Goal: Task Accomplishment & Management: Use online tool/utility

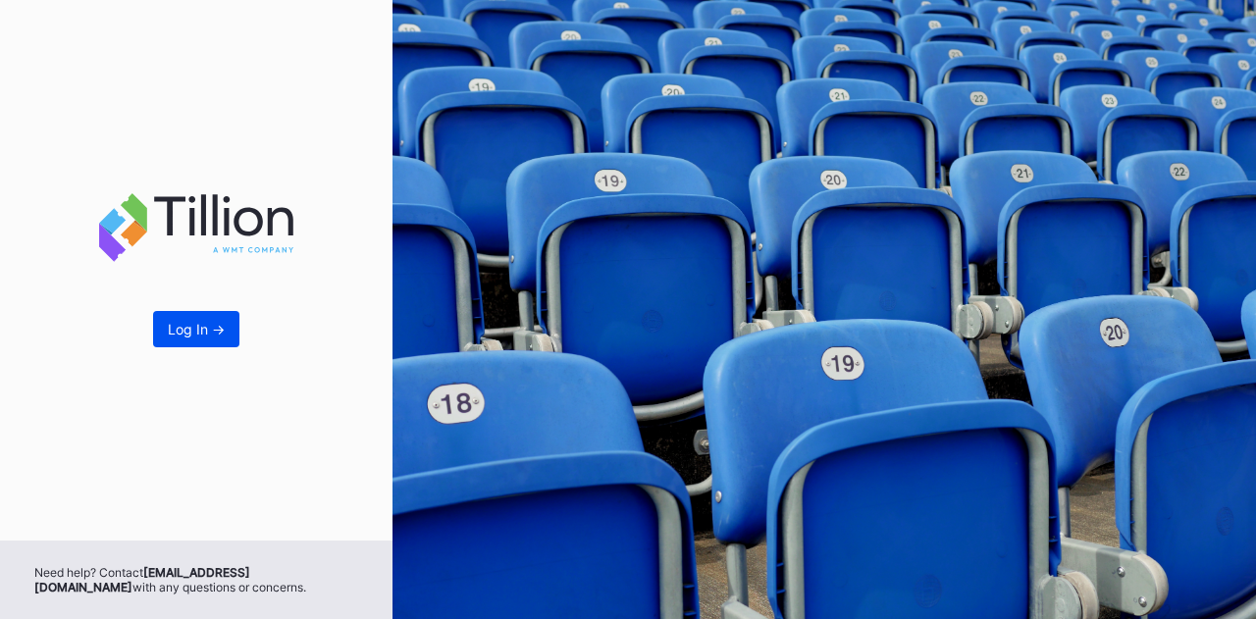
click at [184, 337] on div "Log In ->" at bounding box center [196, 329] width 57 height 17
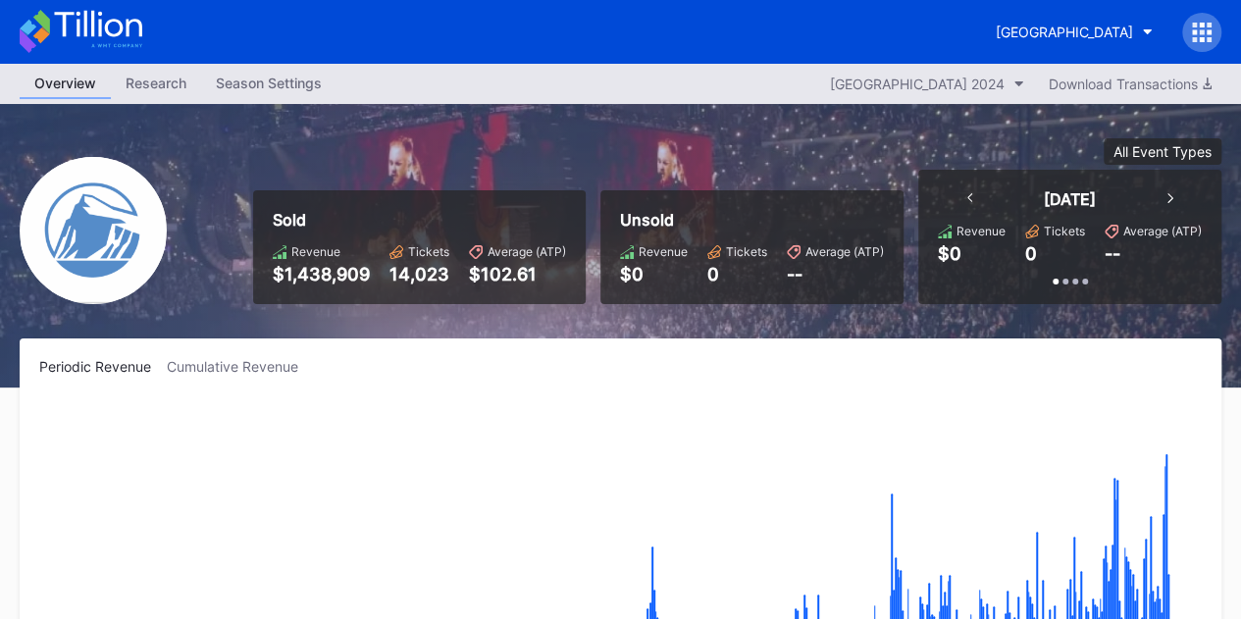
click at [1214, 26] on div at bounding box center [1201, 32] width 39 height 39
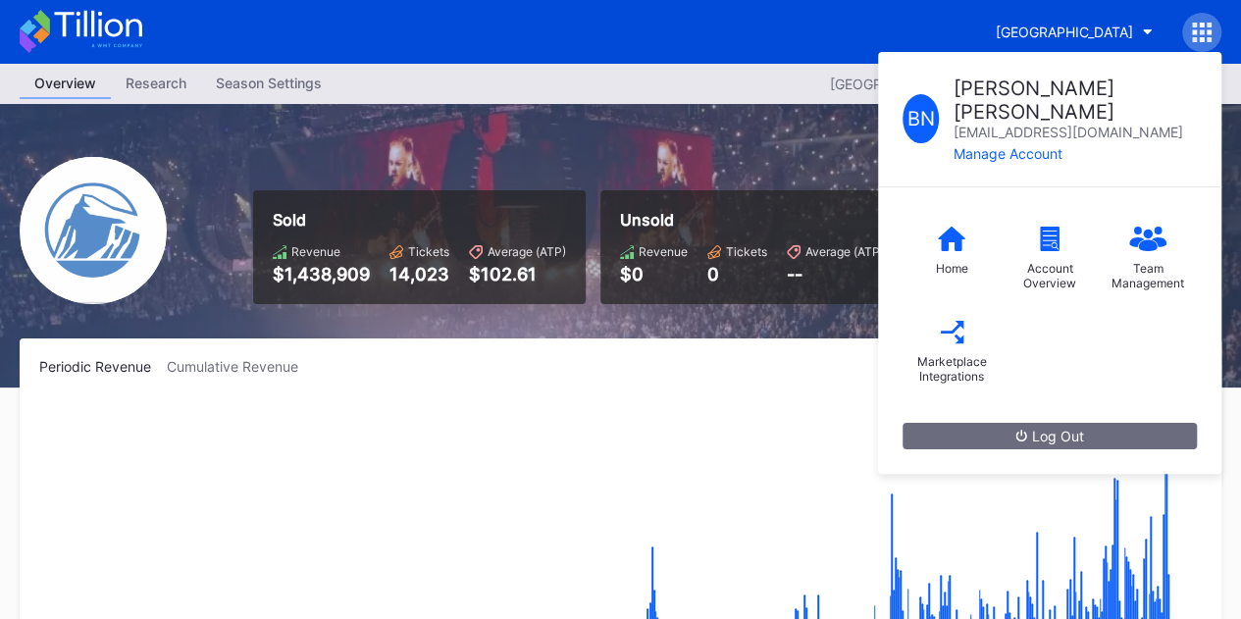
click at [1214, 26] on div "B N [PERSON_NAME] [EMAIL_ADDRESS][DOMAIN_NAME] Manage Account Home Account Over…" at bounding box center [1201, 32] width 39 height 39
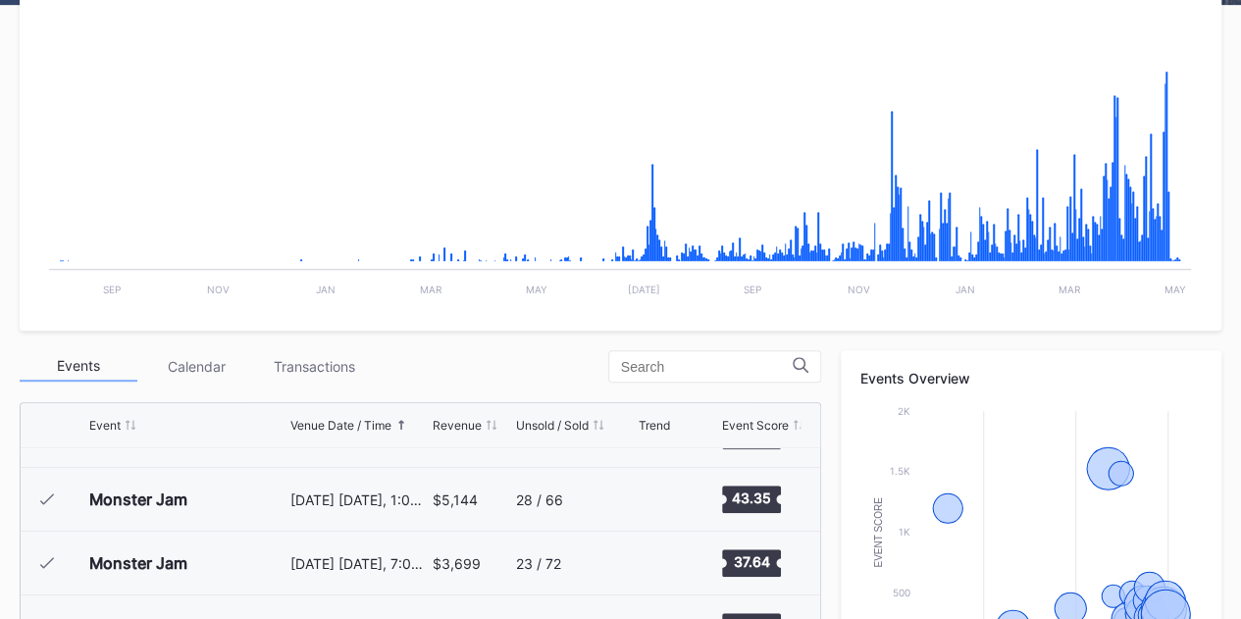
scroll to position [393, 0]
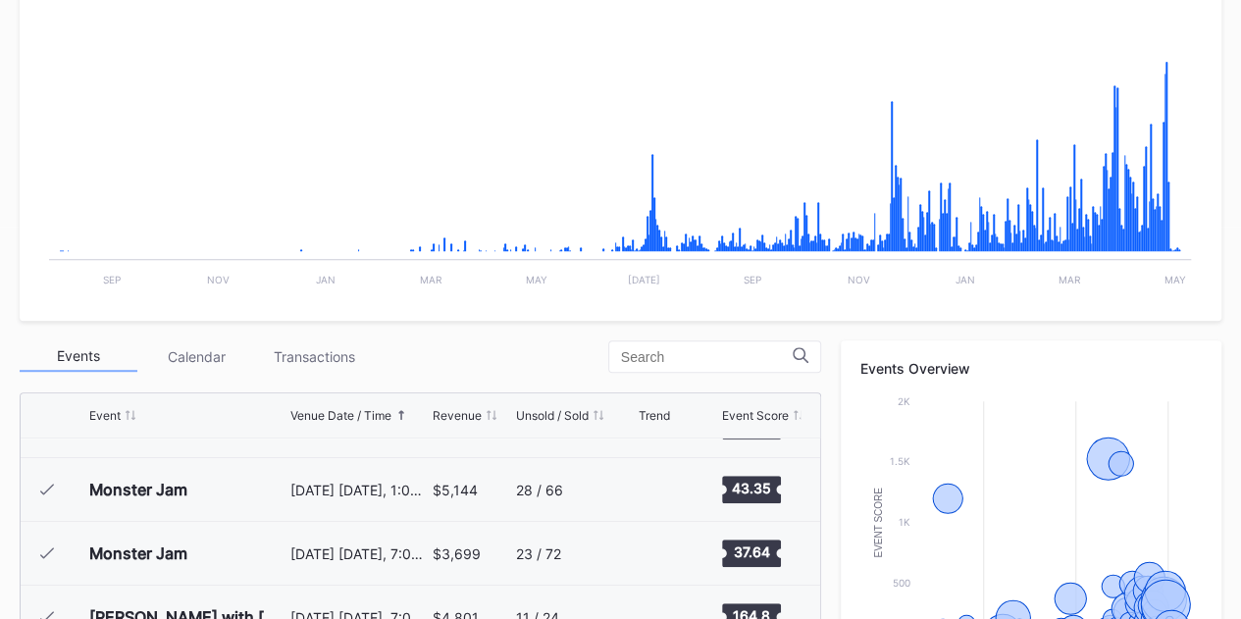
click at [221, 352] on div "Calendar" at bounding box center [196, 356] width 118 height 30
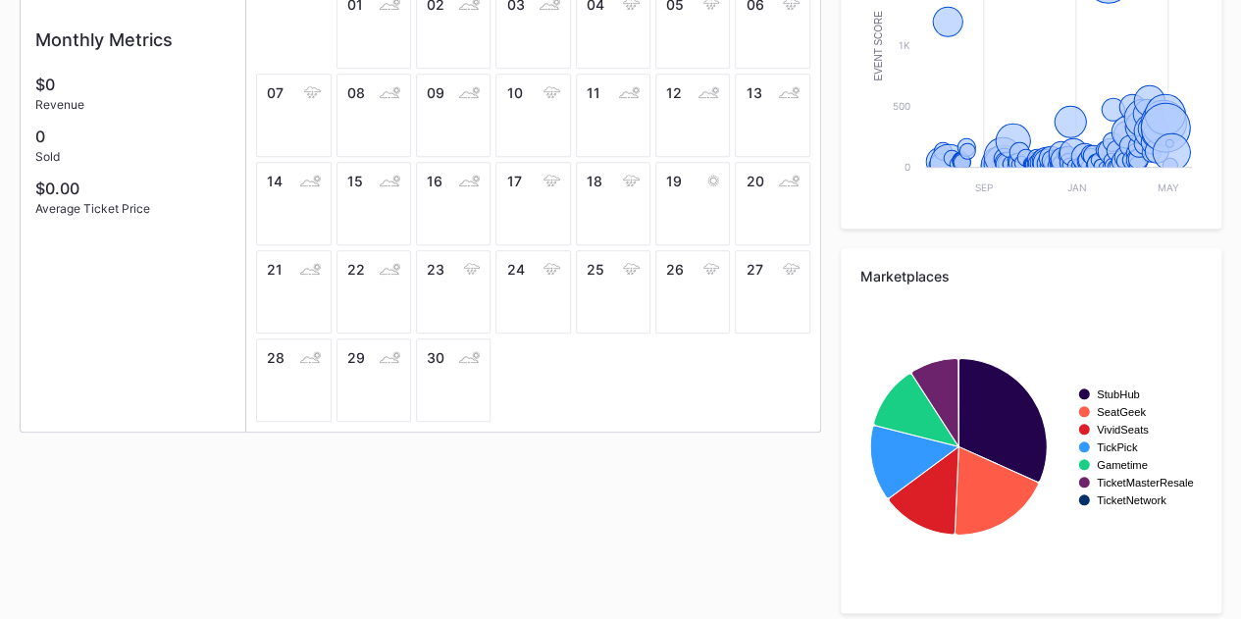
scroll to position [880, 0]
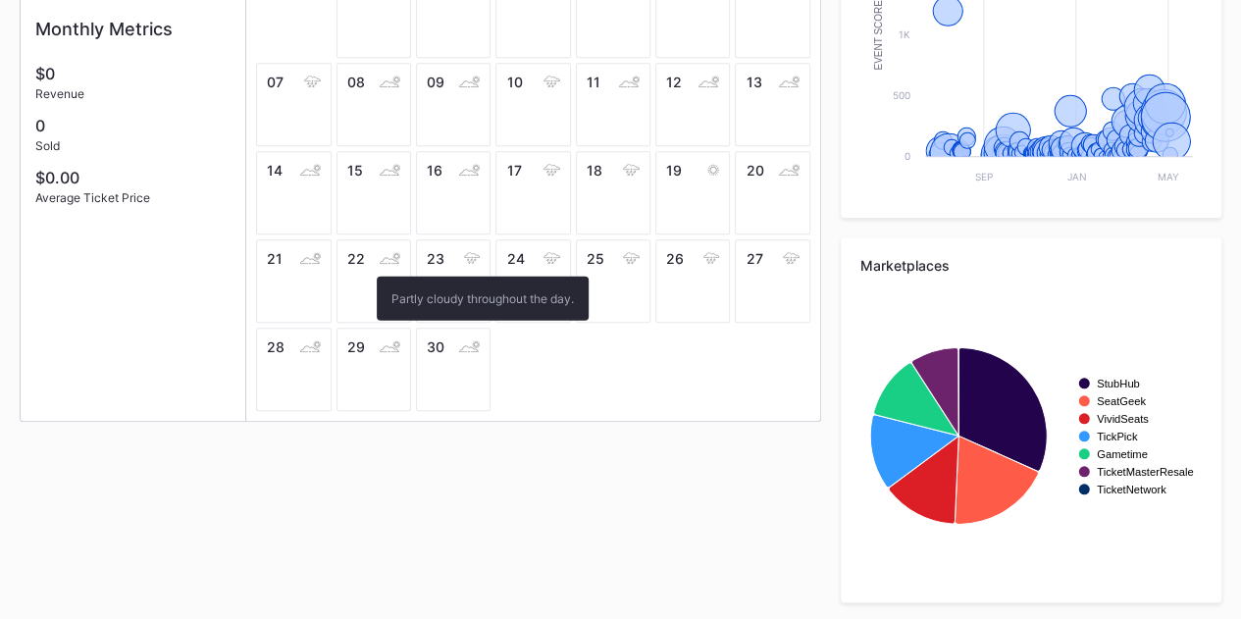
click at [367, 266] on div "22" at bounding box center [374, 280] width 75 height 83
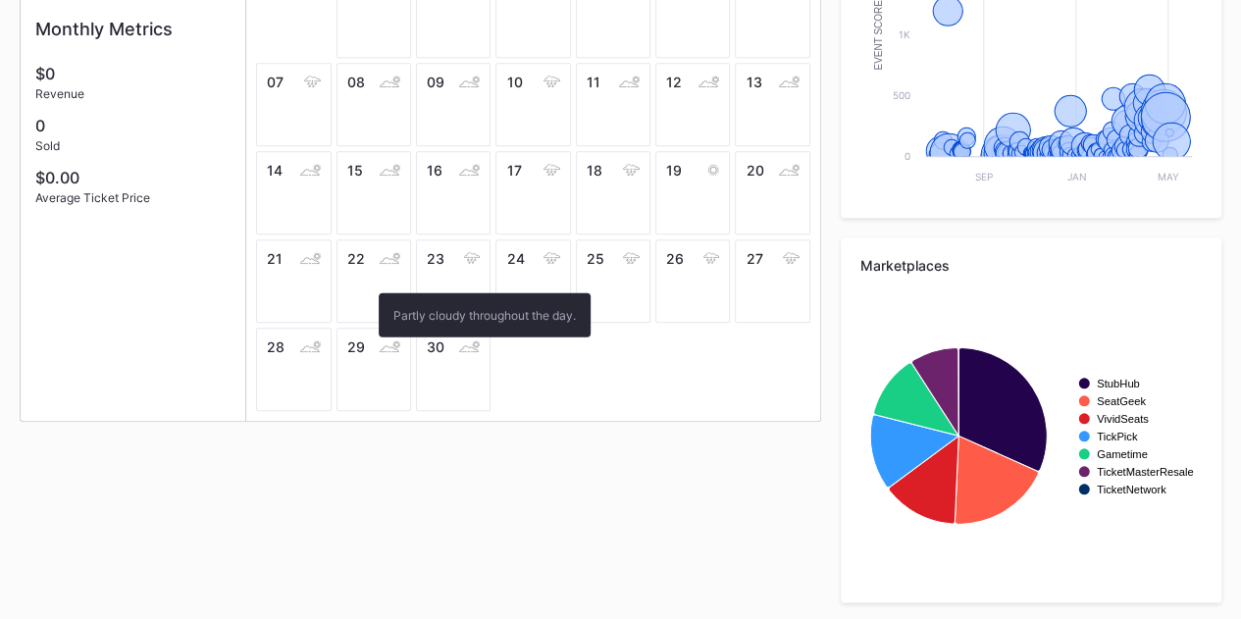
click at [369, 283] on div "22" at bounding box center [374, 280] width 75 height 83
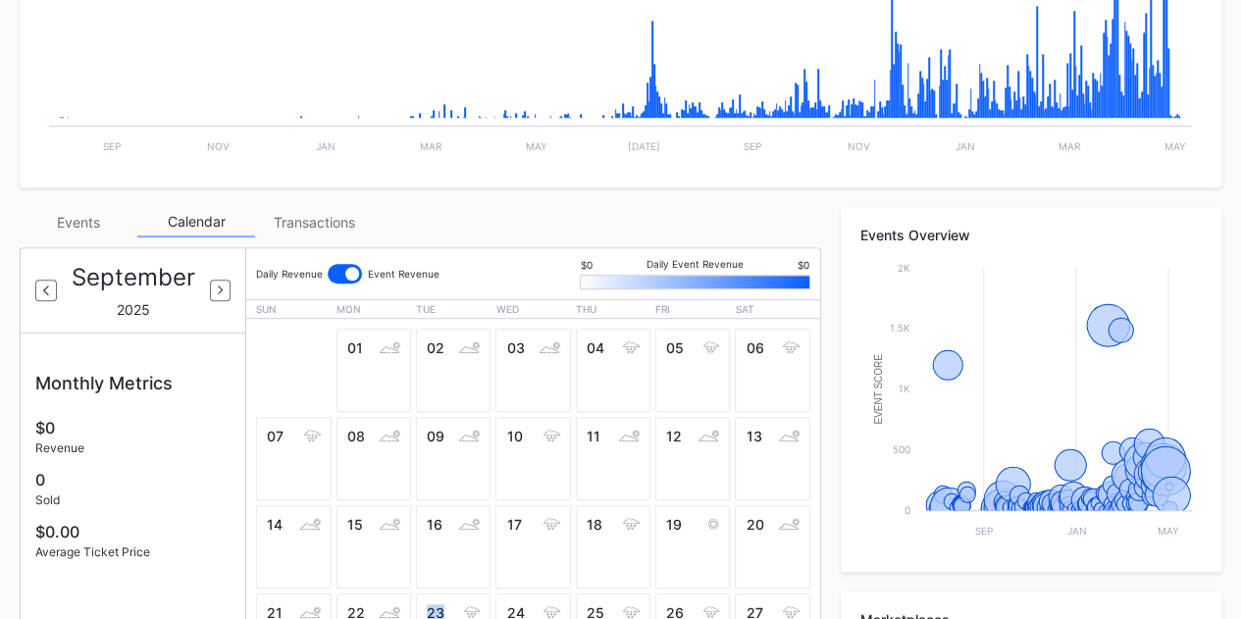
scroll to position [488, 0]
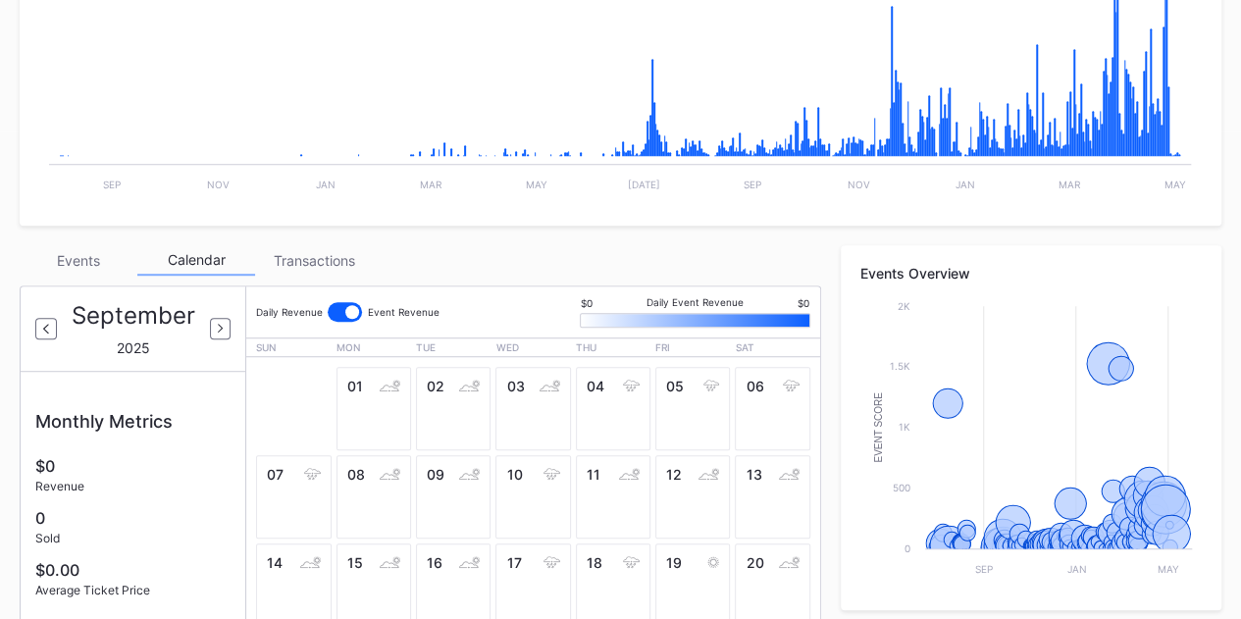
click at [84, 260] on div "Events" at bounding box center [79, 260] width 118 height 30
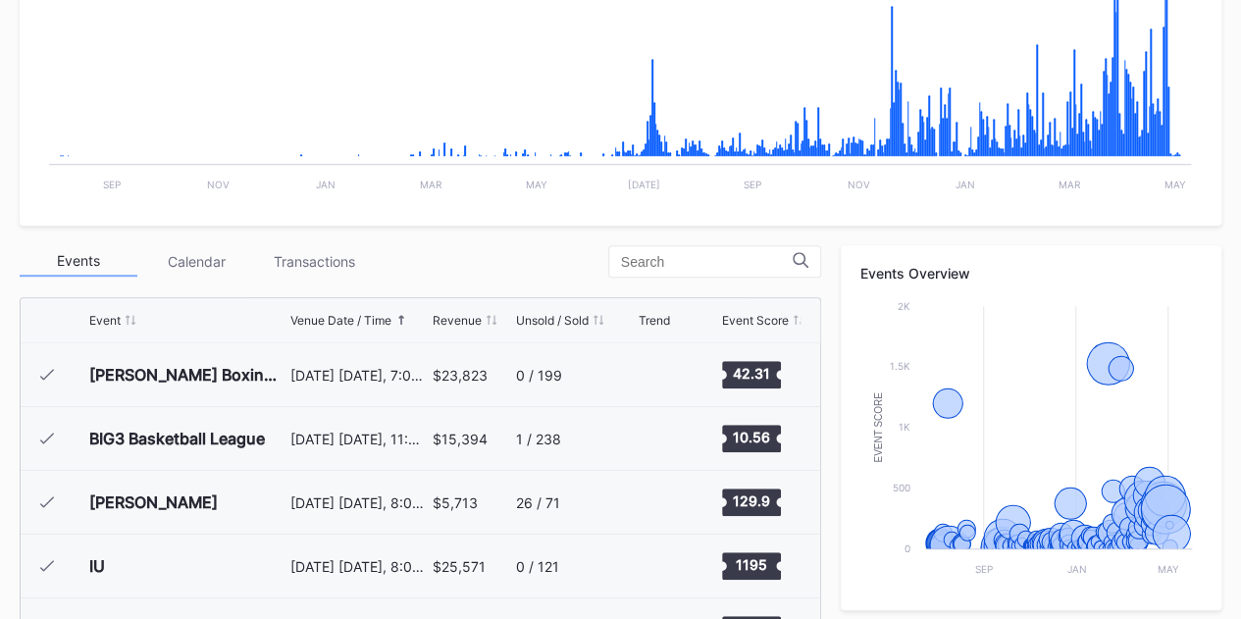
click at [351, 321] on div "Venue Date / Time" at bounding box center [340, 320] width 101 height 15
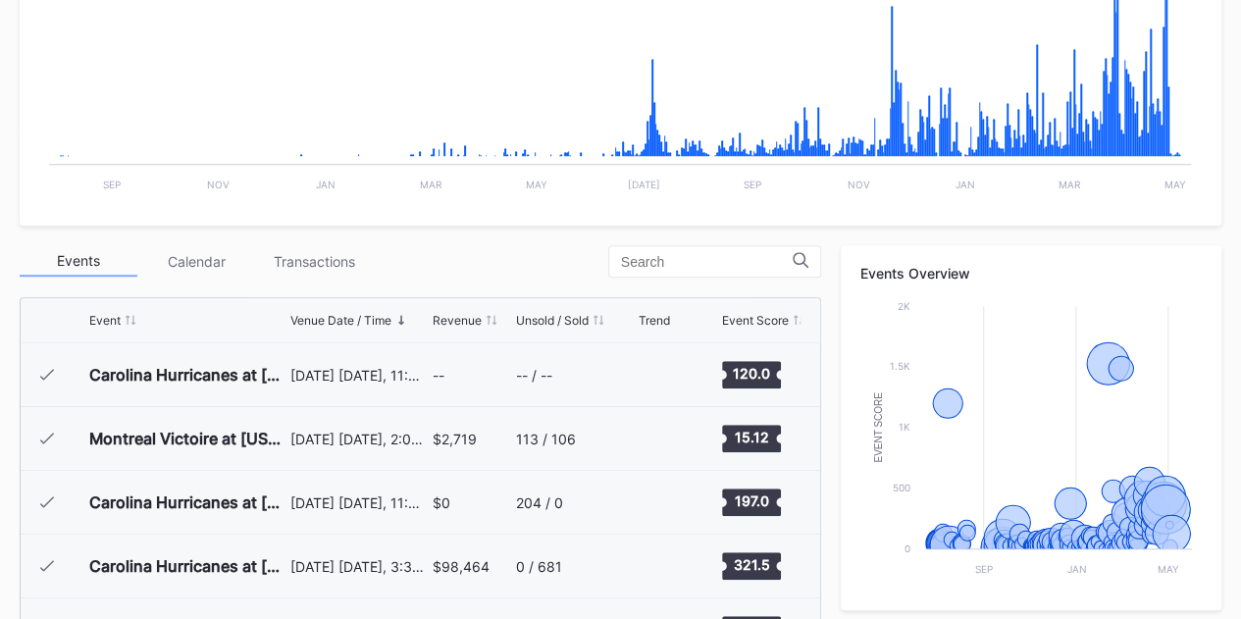
click at [351, 321] on div "Venue Date / Time" at bounding box center [340, 320] width 101 height 15
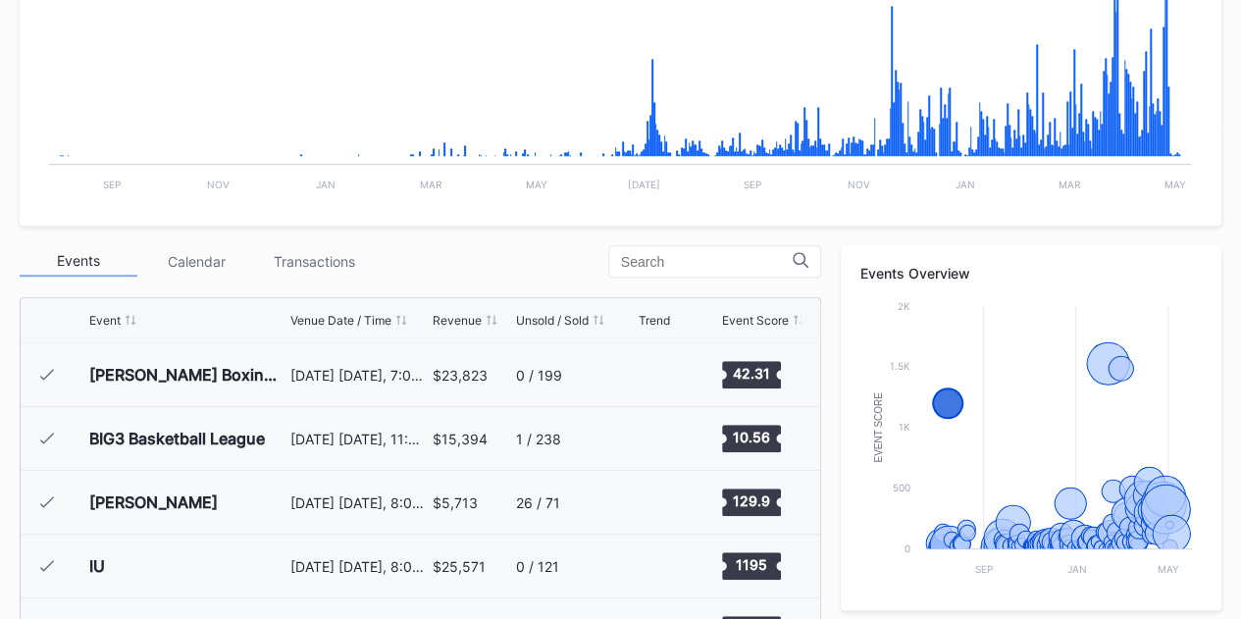
scroll to position [785, 0]
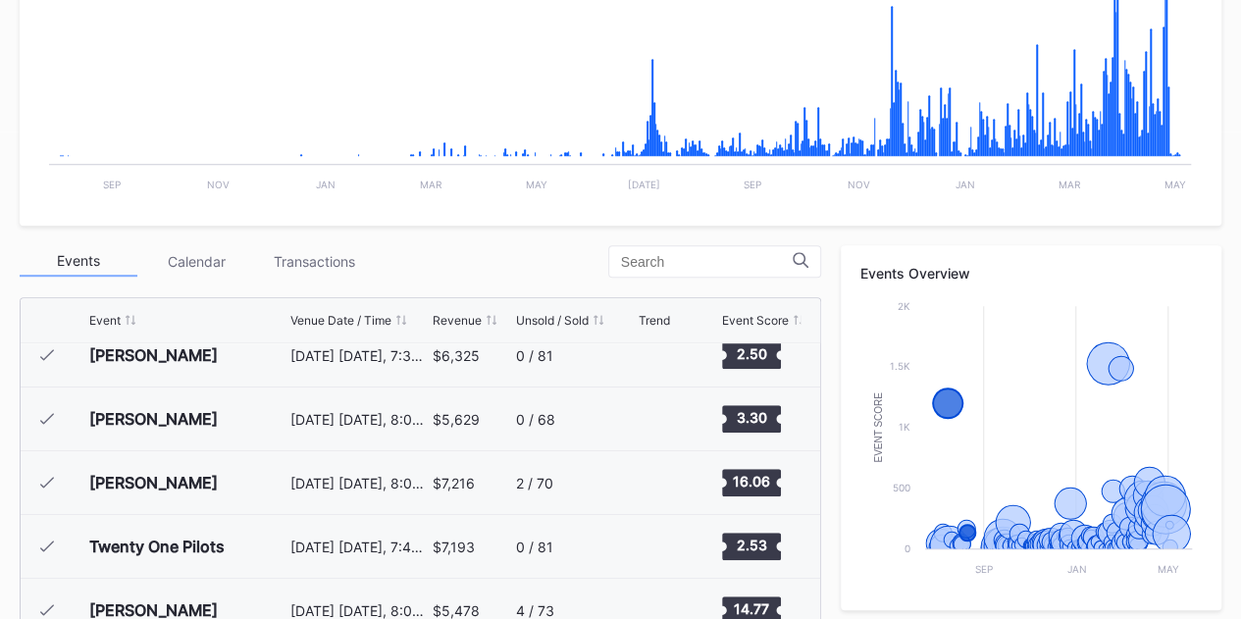
click at [706, 270] on div at bounding box center [714, 261] width 213 height 32
click at [680, 264] on input at bounding box center [707, 262] width 172 height 16
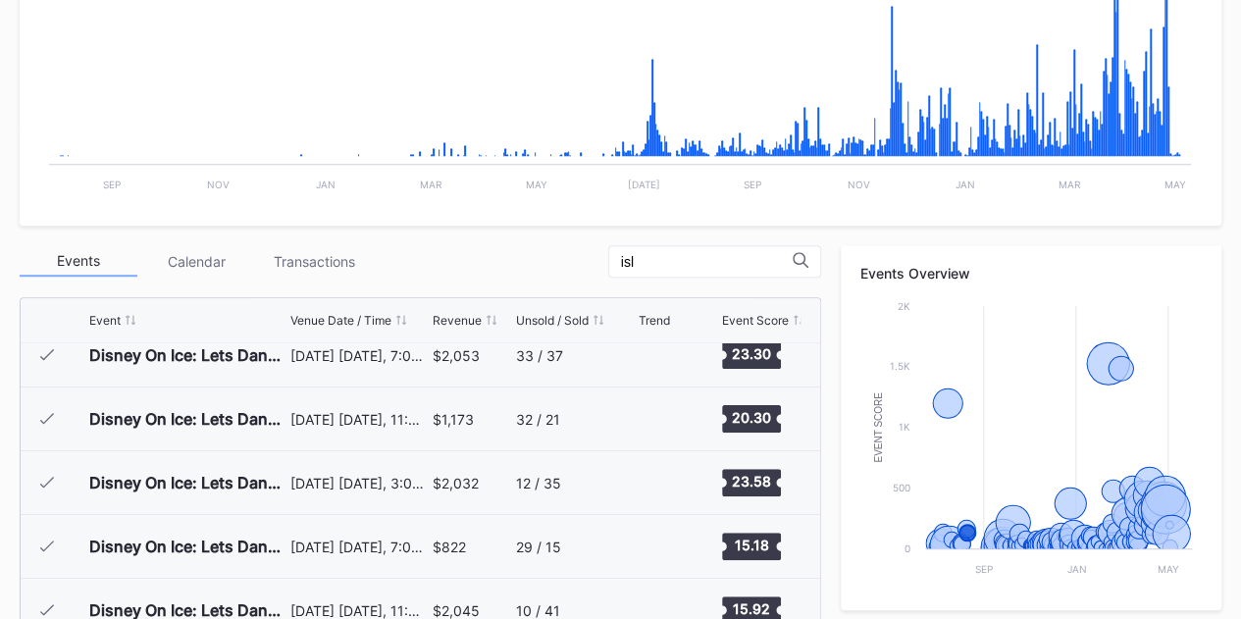
scroll to position [0, 0]
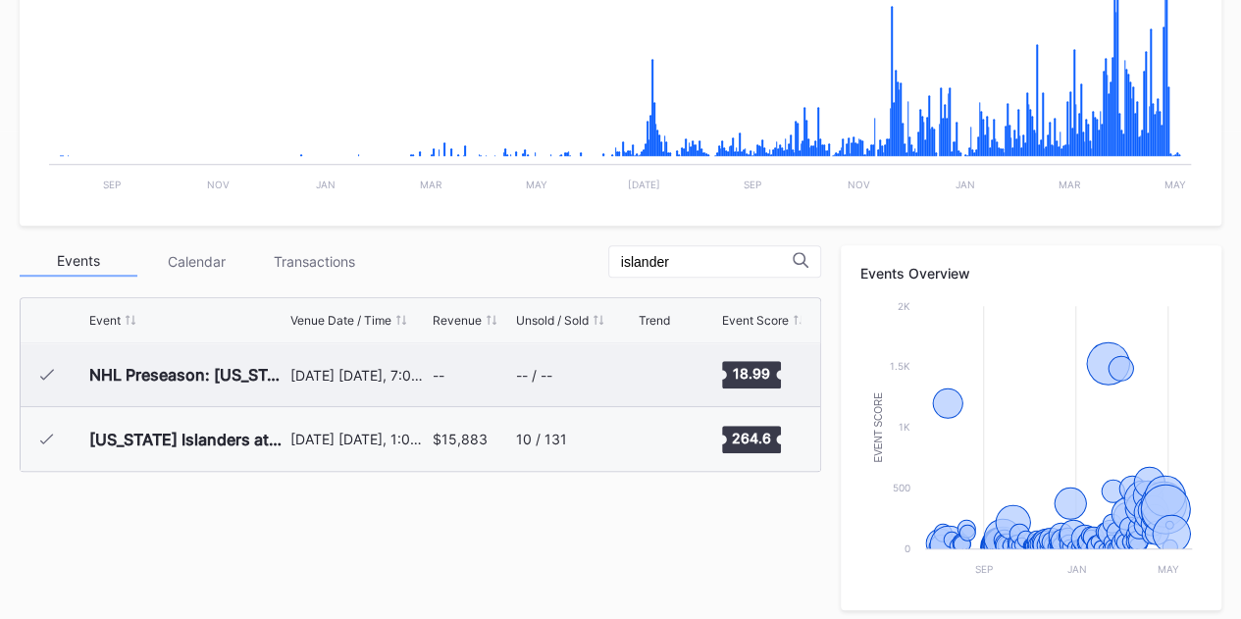
type input "islander"
click at [222, 382] on div "NHL Preseason: [US_STATE] Islanders at [US_STATE] Devils" at bounding box center [187, 374] width 196 height 63
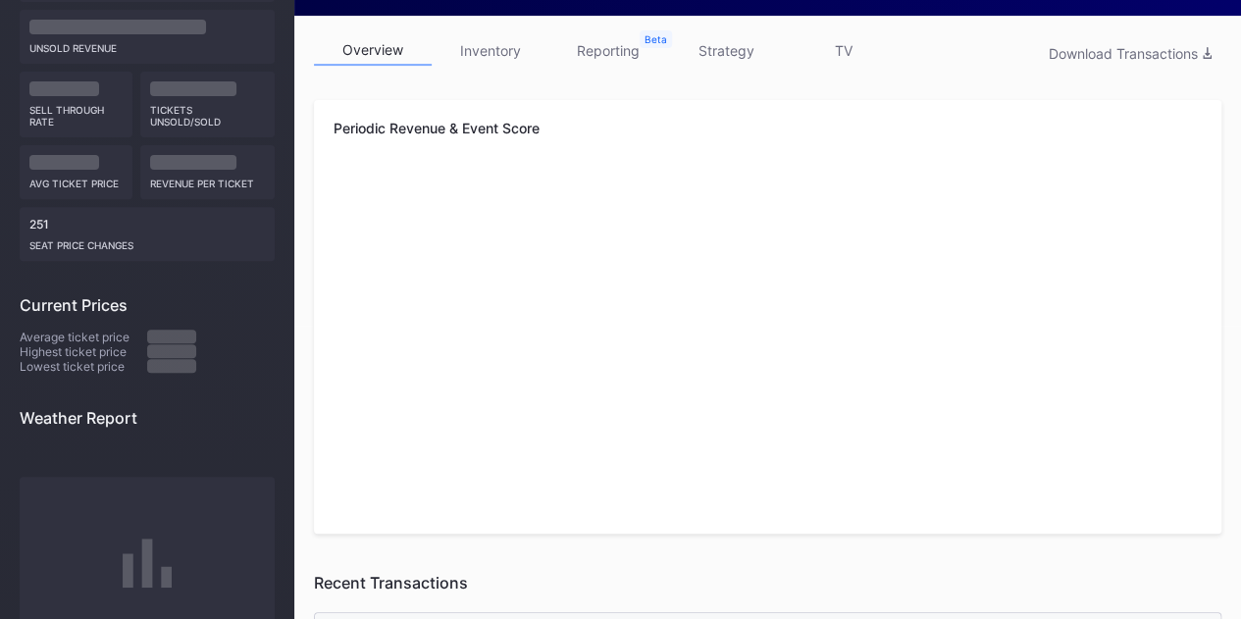
scroll to position [294, 0]
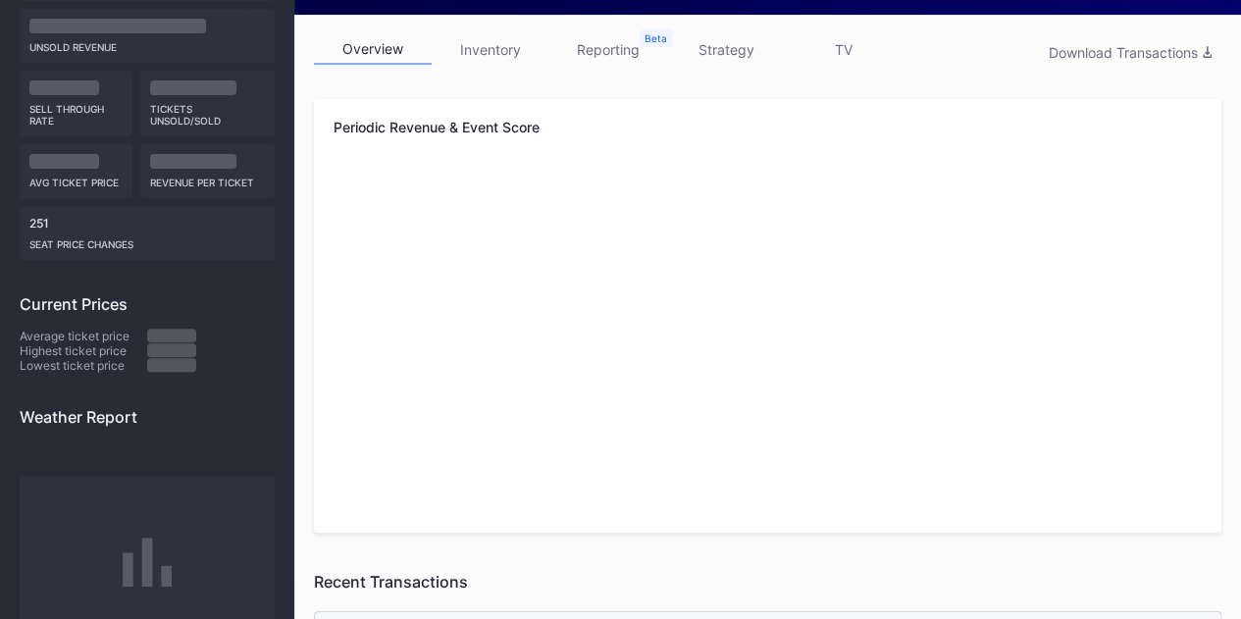
click at [491, 51] on link "inventory" at bounding box center [491, 49] width 118 height 30
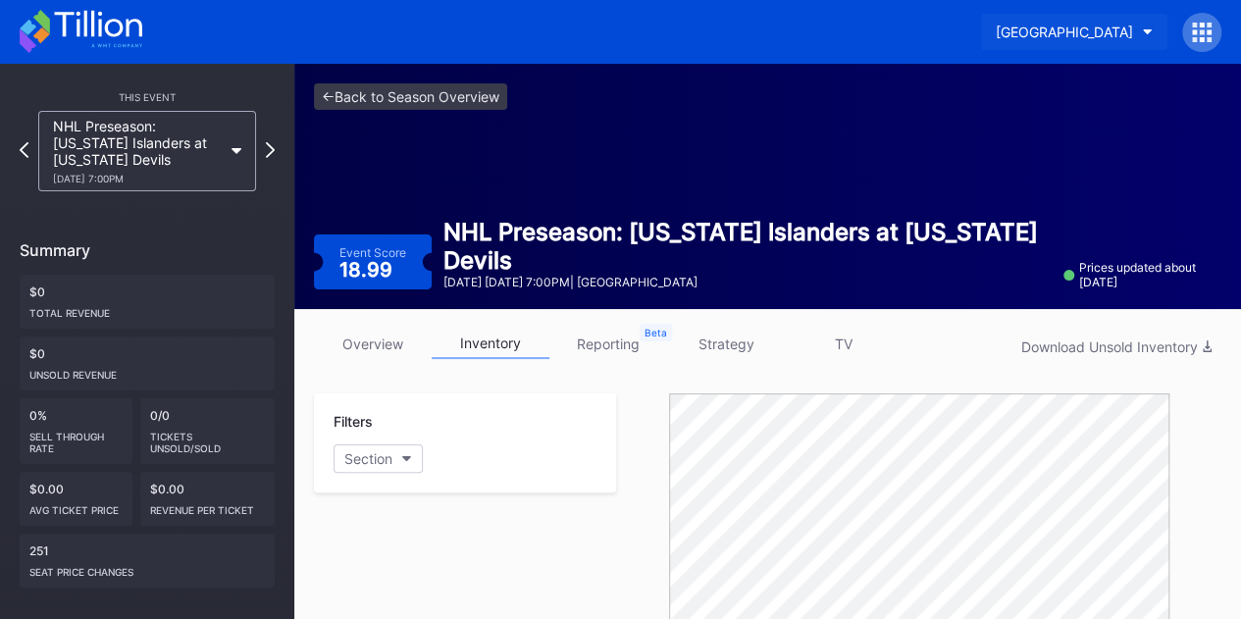
click at [1070, 33] on div "[GEOGRAPHIC_DATA]" at bounding box center [1064, 32] width 137 height 17
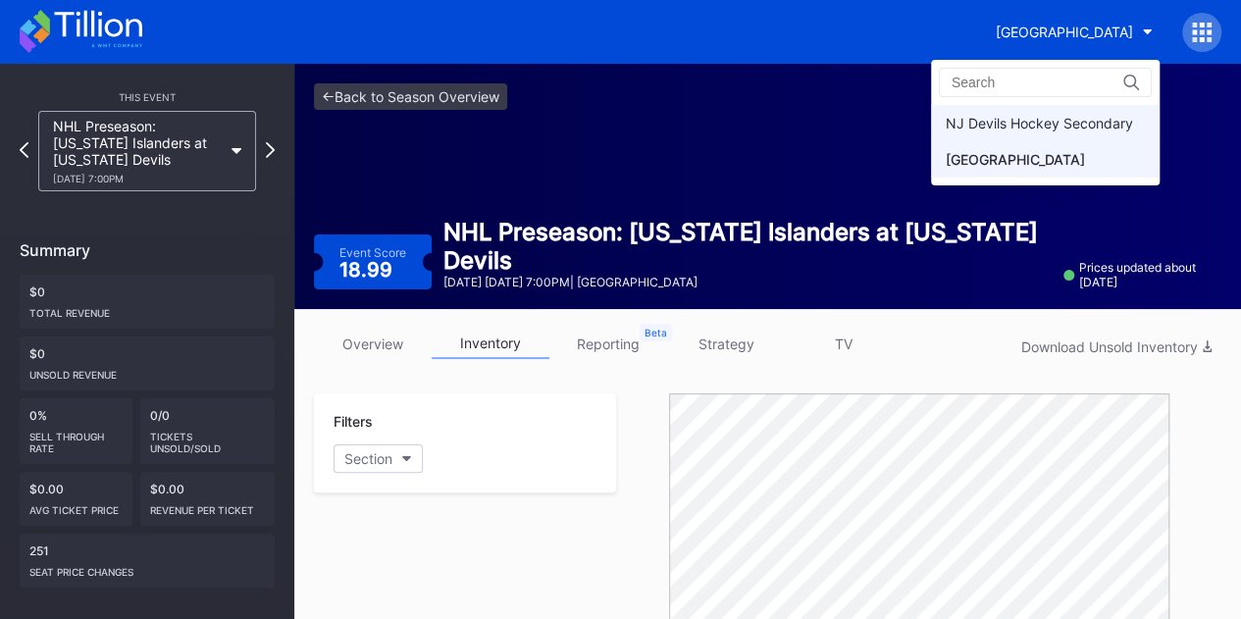
click at [1046, 131] on div "NJ Devils Hockey Secondary" at bounding box center [1045, 123] width 229 height 36
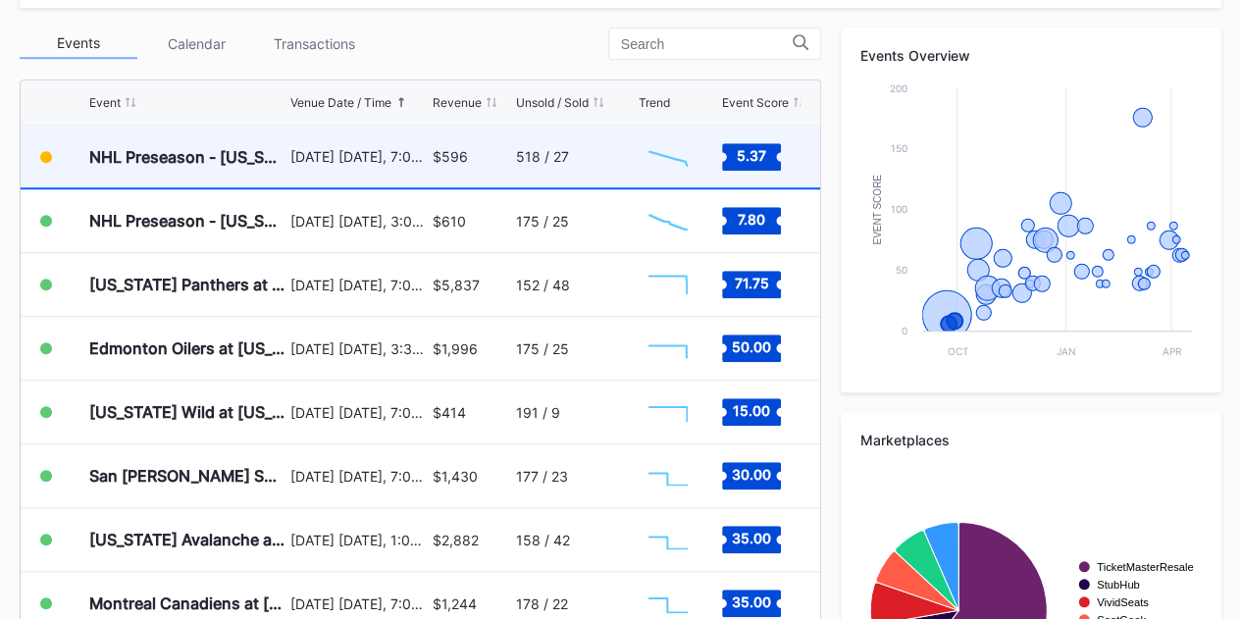
scroll to position [63, 0]
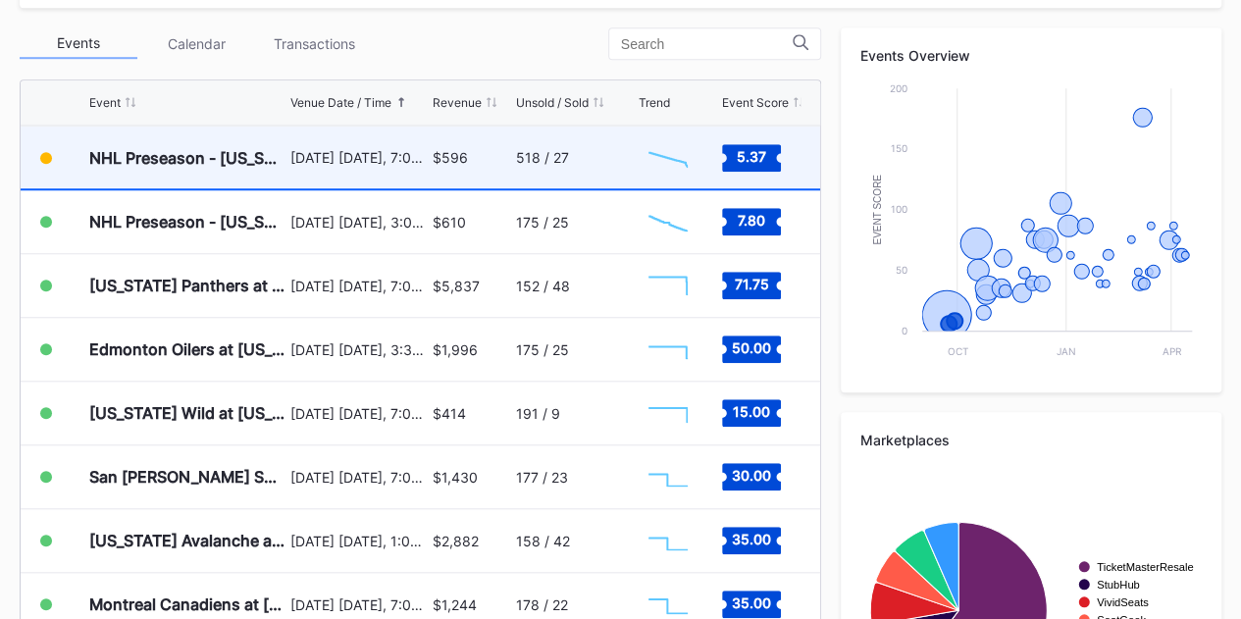
click at [189, 161] on div "NHL Preseason - [US_STATE] Islanders at [US_STATE] Devils" at bounding box center [187, 158] width 196 height 20
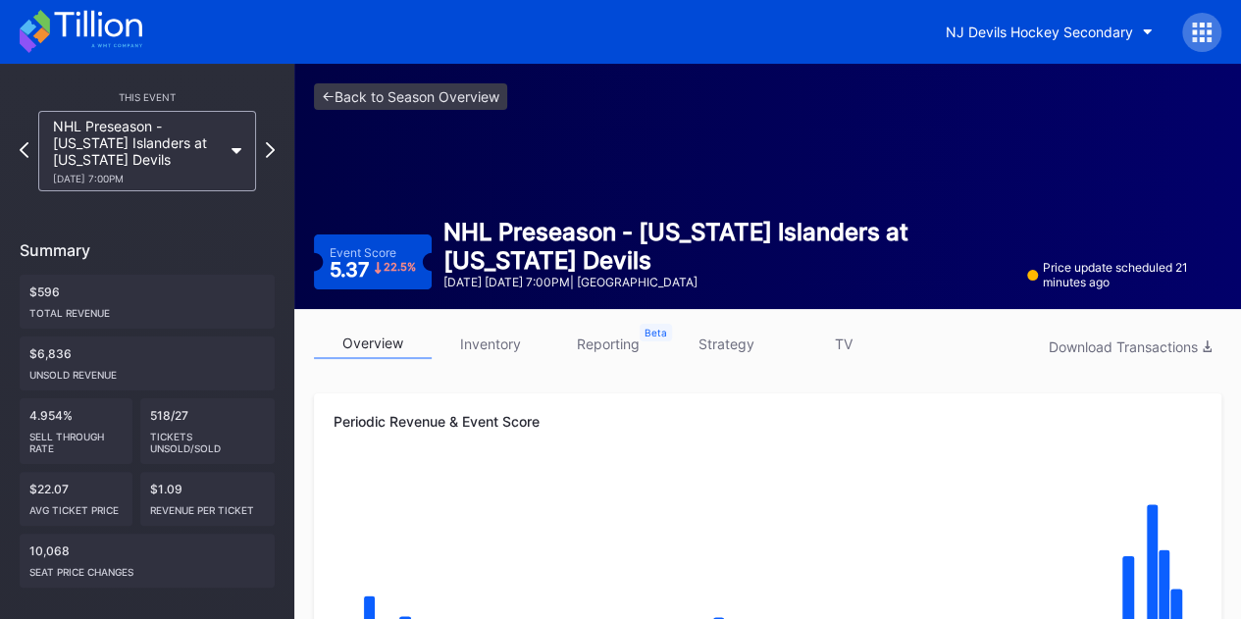
click at [478, 339] on link "inventory" at bounding box center [491, 344] width 118 height 30
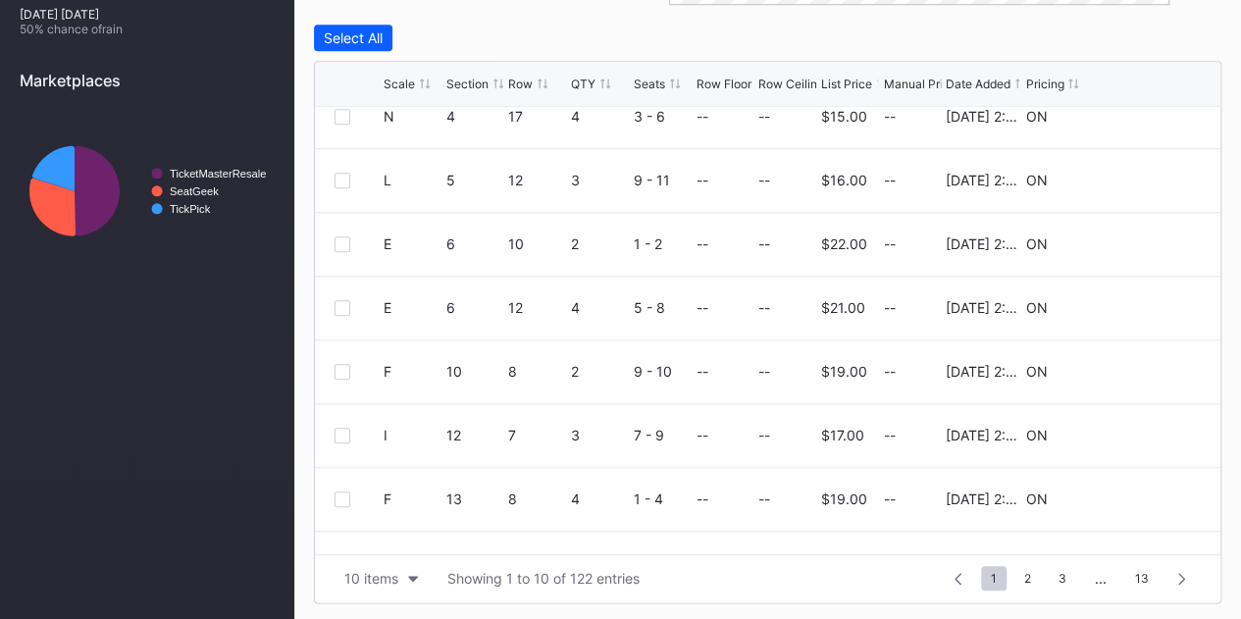
scroll to position [190, 0]
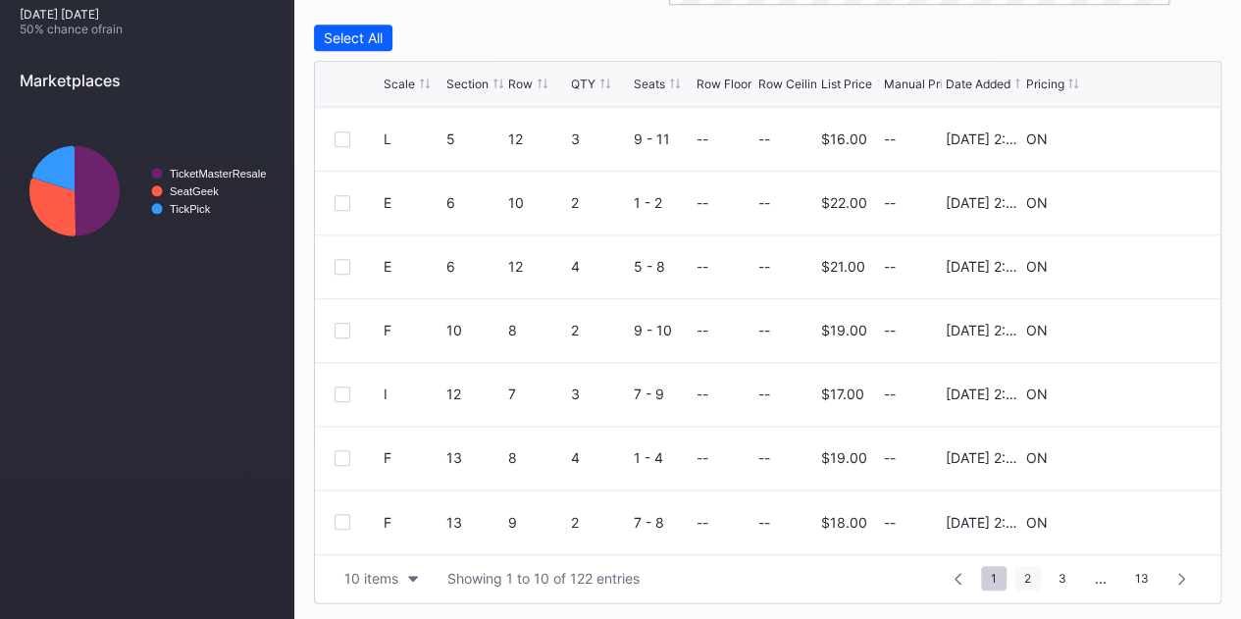
click at [1029, 578] on span "2" at bounding box center [1028, 578] width 26 height 25
click at [1026, 571] on span "3" at bounding box center [1027, 578] width 27 height 25
click at [1028, 574] on span "4" at bounding box center [1028, 578] width 27 height 25
click at [1054, 576] on span "6" at bounding box center [1063, 578] width 26 height 25
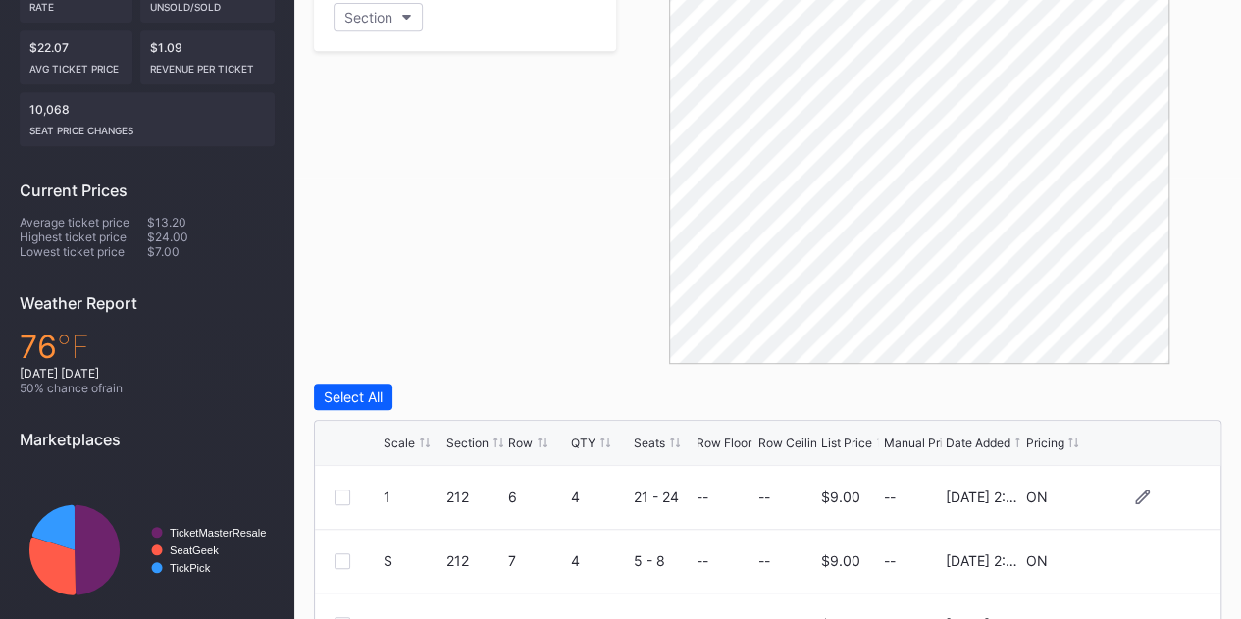
scroll to position [310, 0]
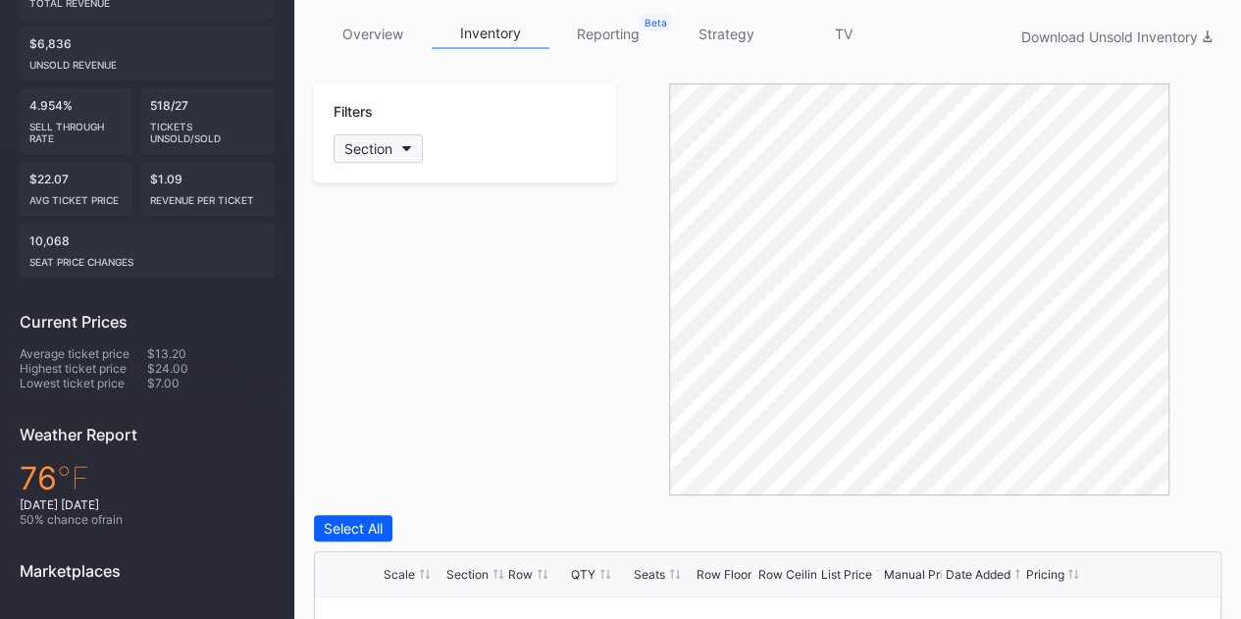
click at [406, 150] on button "Section" at bounding box center [378, 148] width 89 height 28
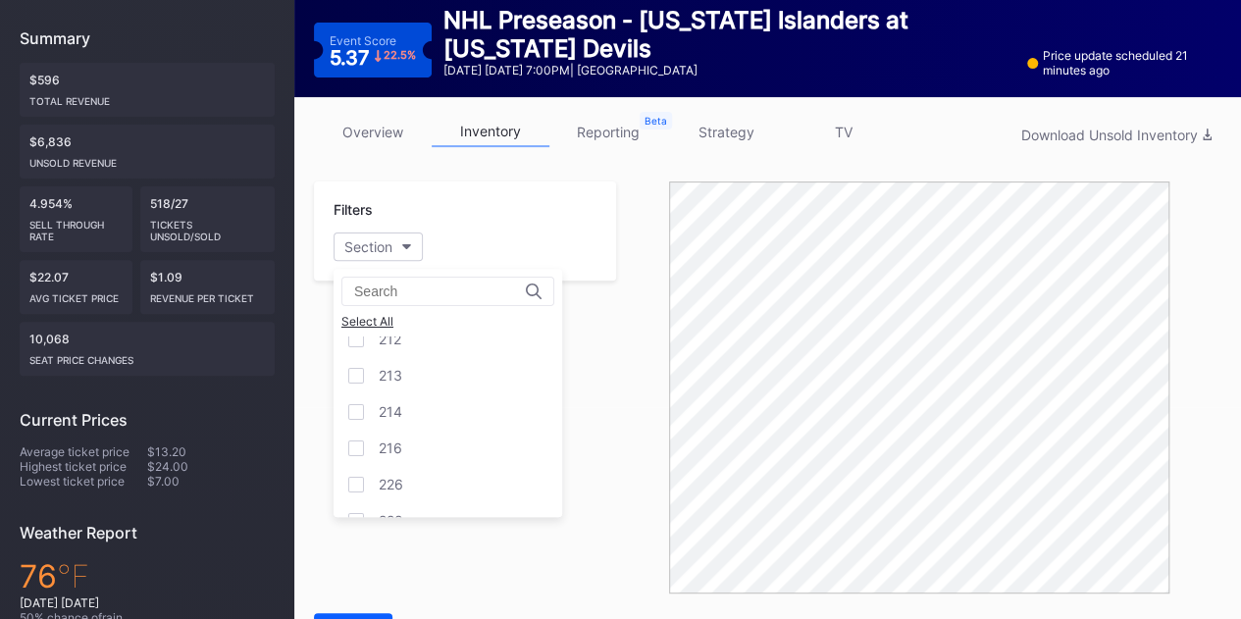
scroll to position [1649, 0]
click at [521, 553] on div "Filters Section" at bounding box center [465, 388] width 302 height 412
